Goal: Transaction & Acquisition: Purchase product/service

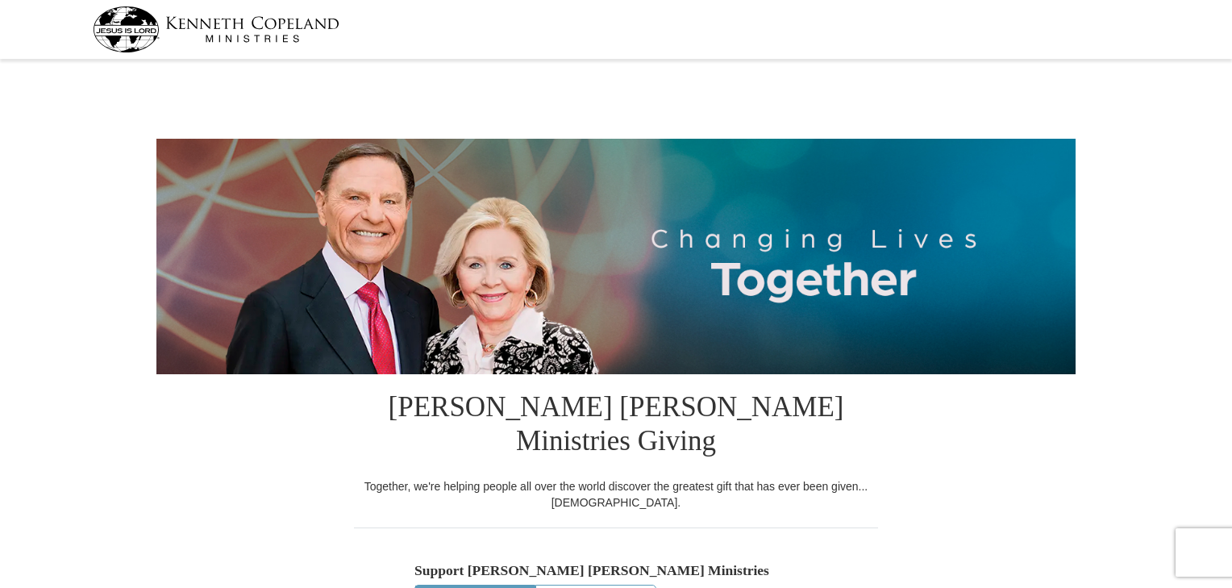
select select "TX"
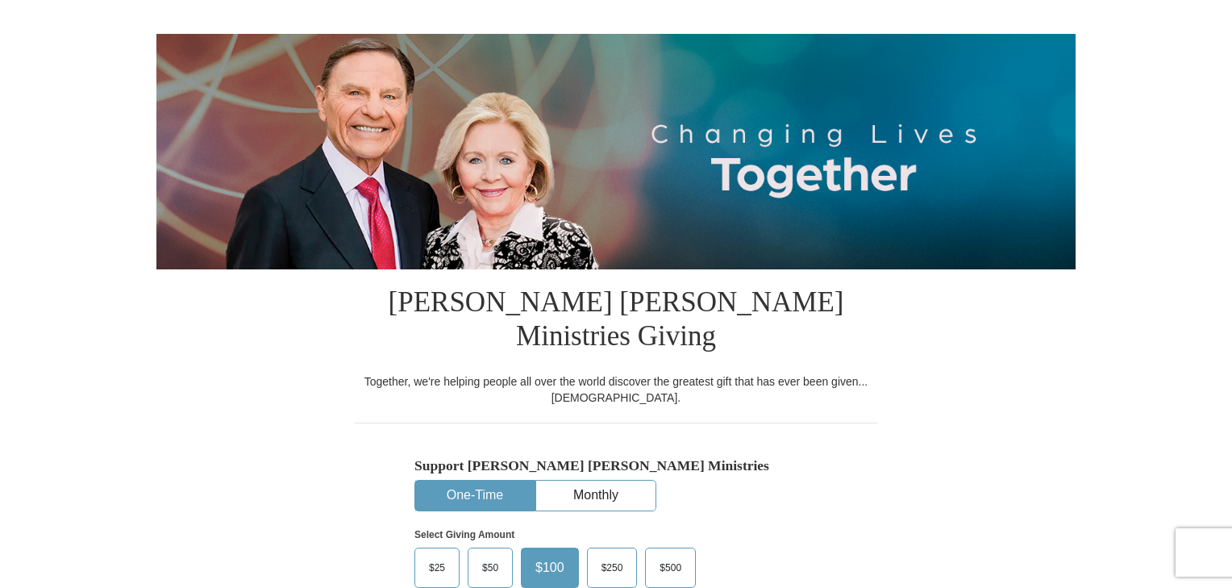
scroll to position [161, 0]
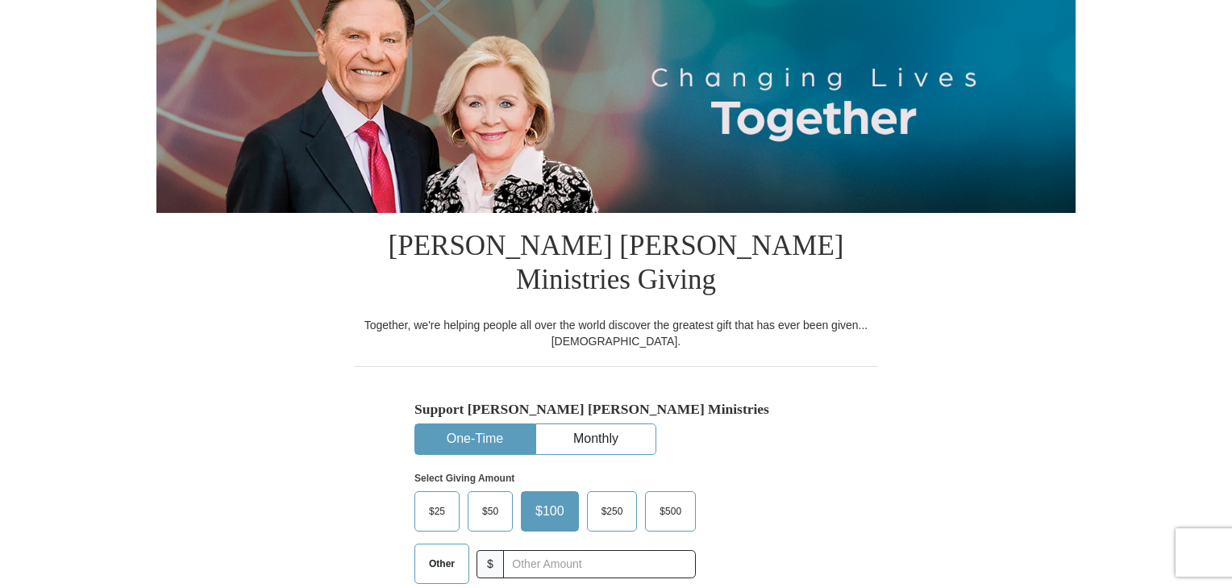
click at [446, 552] on span "Other" at bounding box center [442, 564] width 42 height 24
click at [0, 0] on input "Other" at bounding box center [0, 0] width 0 height 0
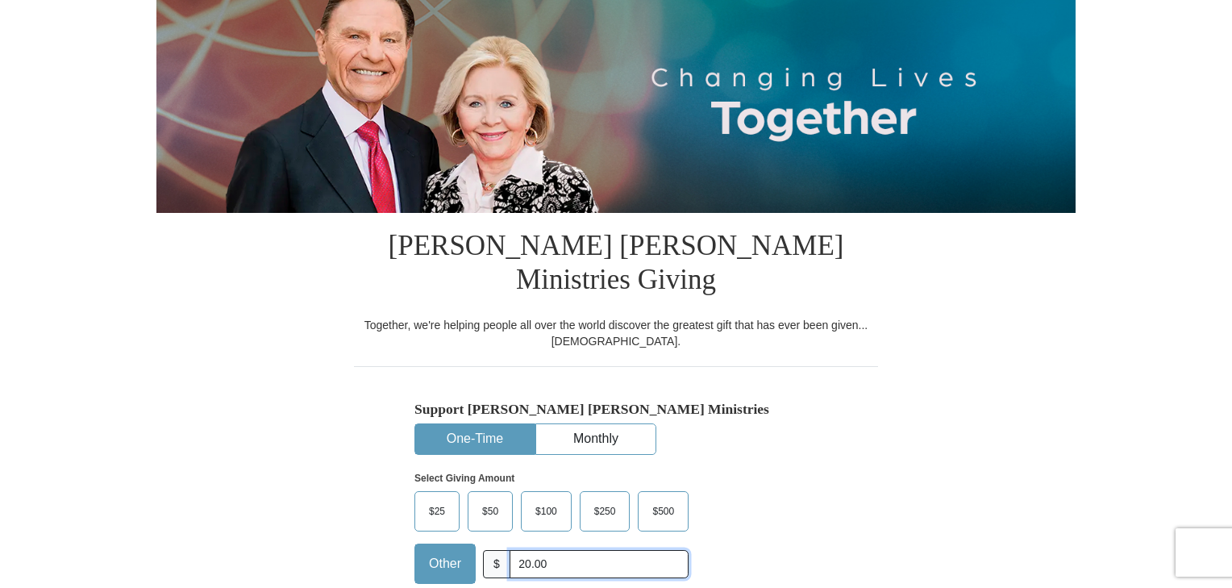
scroll to position [323, 0]
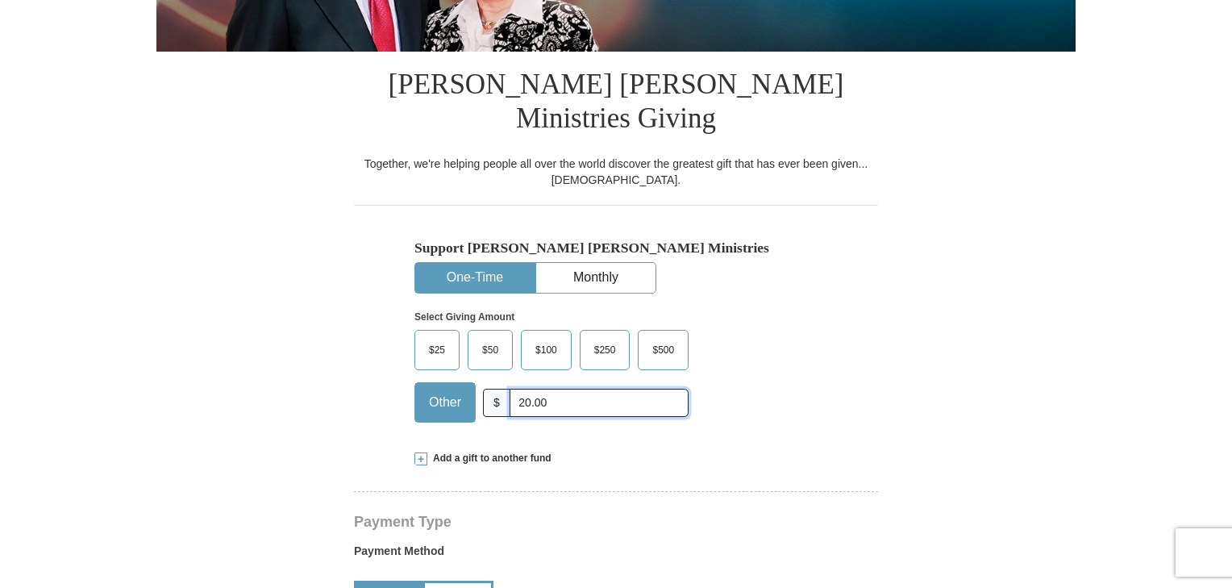
type input "20.00"
click at [420, 452] on span at bounding box center [420, 458] width 13 height 13
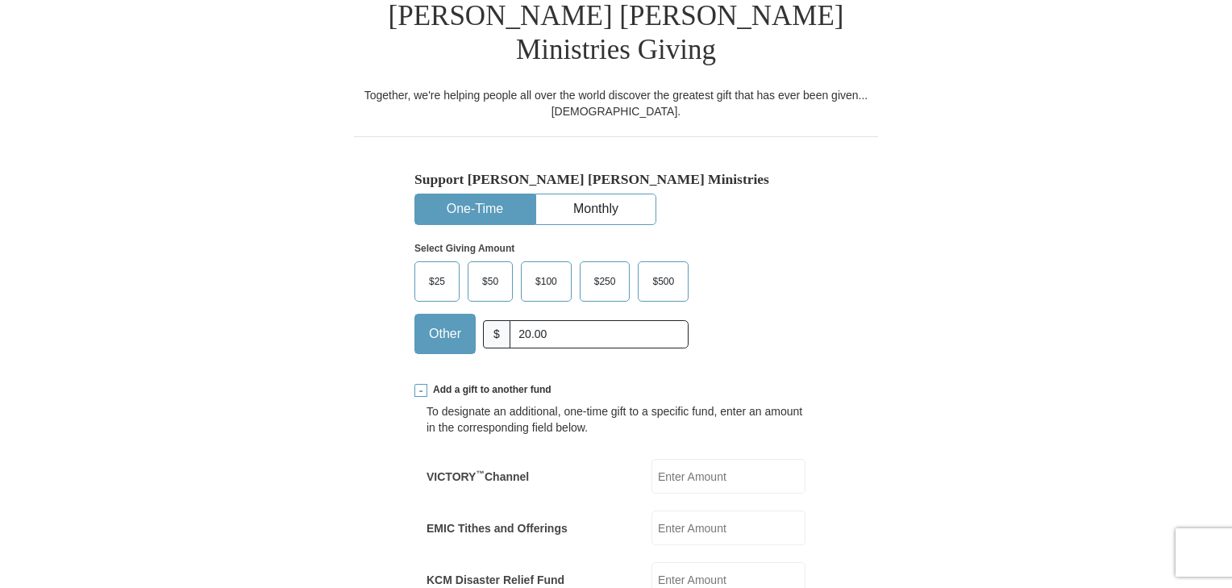
scroll to position [403, 0]
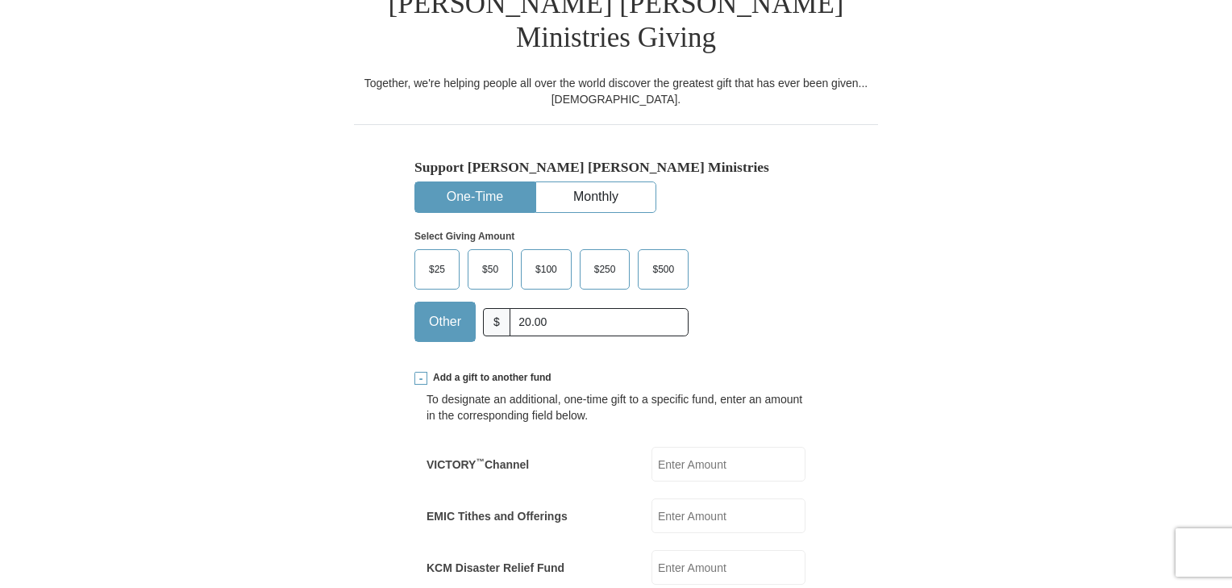
click at [663, 498] on input "EMIC Tithes and Offerings" at bounding box center [729, 515] width 154 height 35
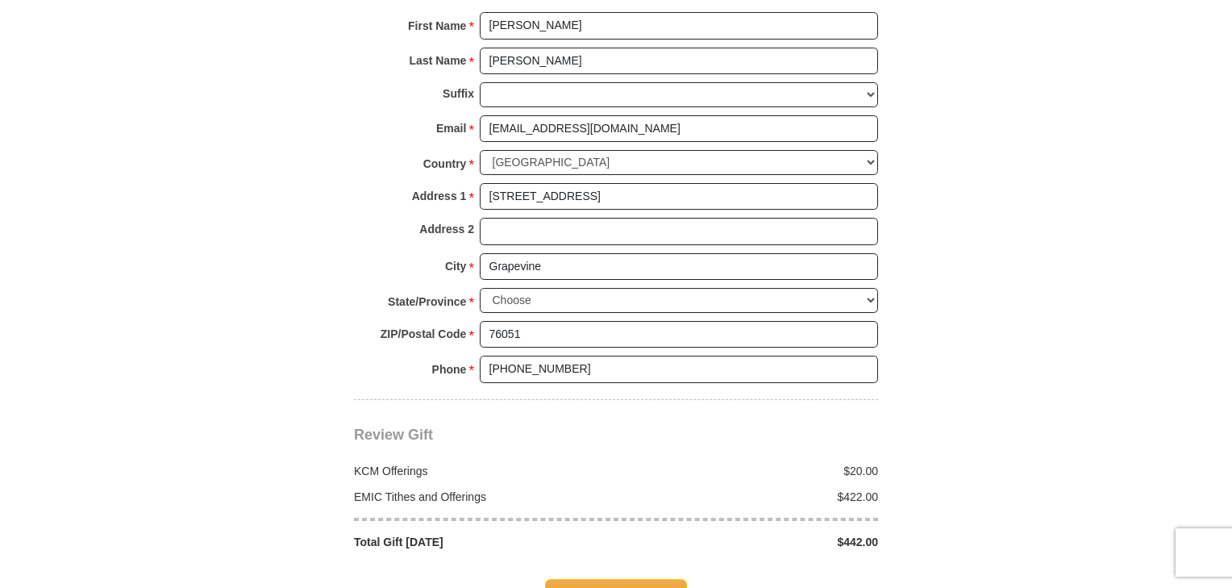
scroll to position [1452, 0]
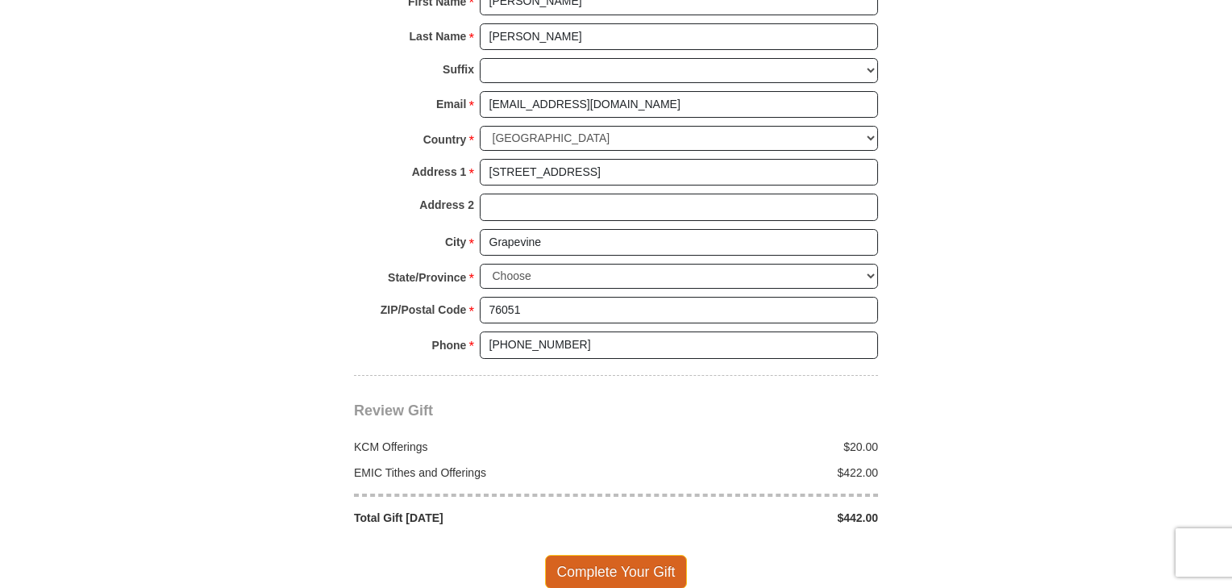
type input "422.00"
click at [646, 555] on span "Complete Your Gift" at bounding box center [616, 572] width 143 height 34
